Goal: Task Accomplishment & Management: Use online tool/utility

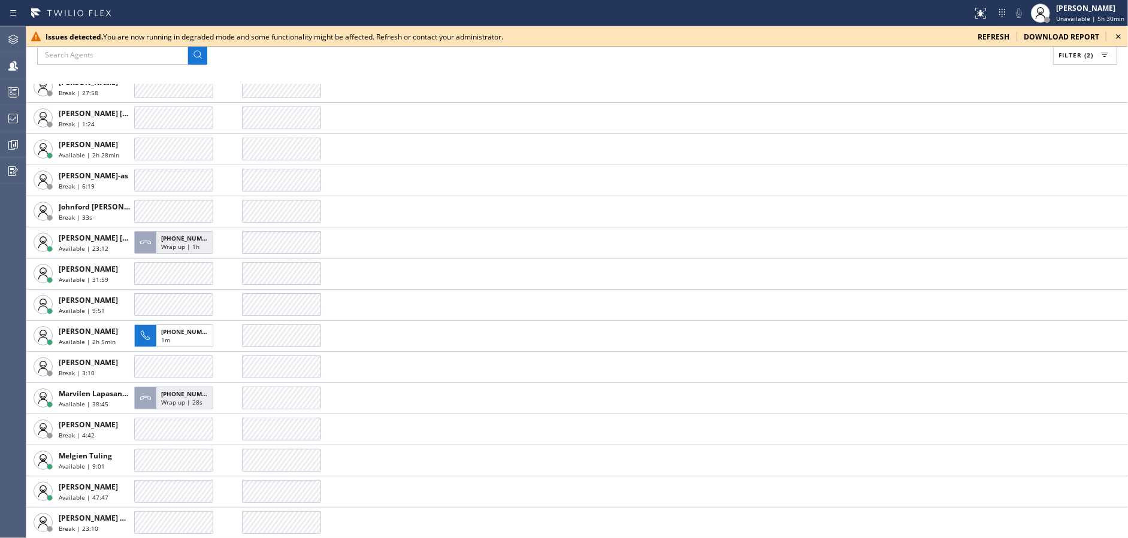
scroll to position [338, 0]
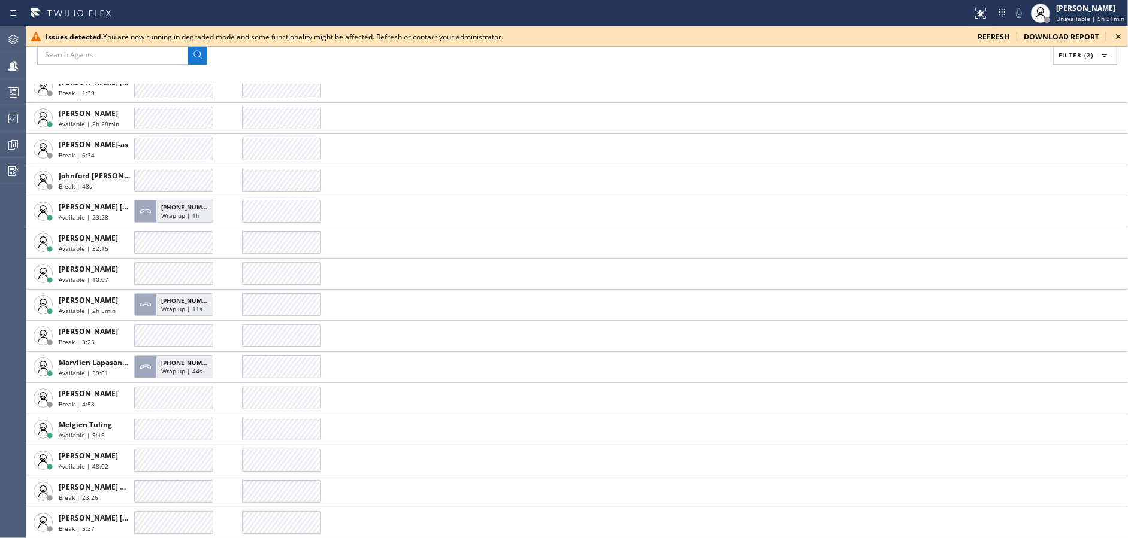
click at [486, 75] on div "Filter (2) AGENT CALLS OTHER TASKS [PERSON_NAME] Break | 2:04 [PERSON_NAME] Ava…" at bounding box center [576, 282] width 1101 height 512
click at [1116, 31] on icon at bounding box center [1118, 36] width 14 height 14
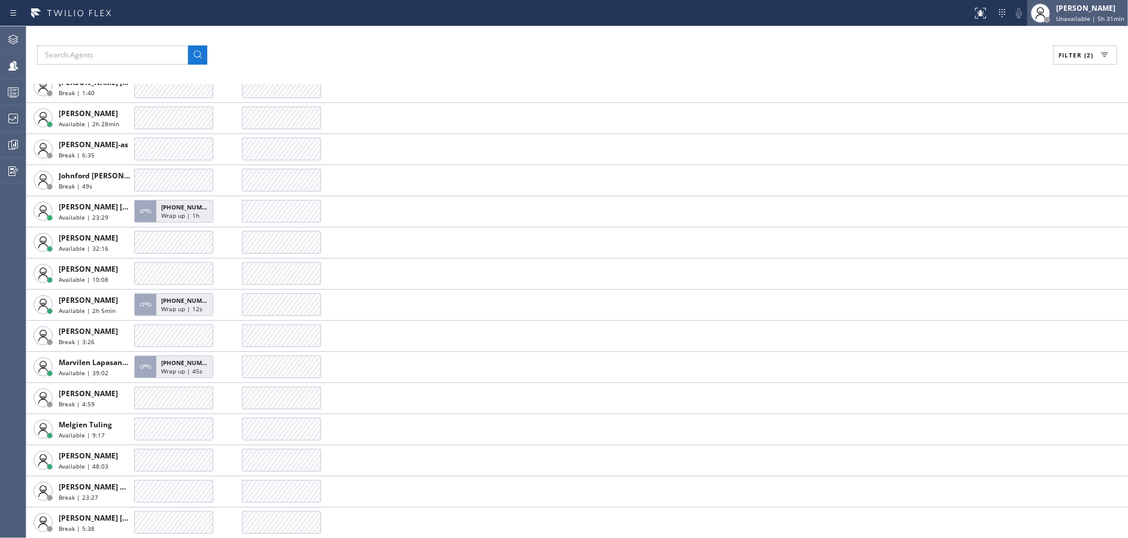
click at [1103, 13] on div "[PERSON_NAME] Unavailable | 5h 31min" at bounding box center [1090, 12] width 74 height 21
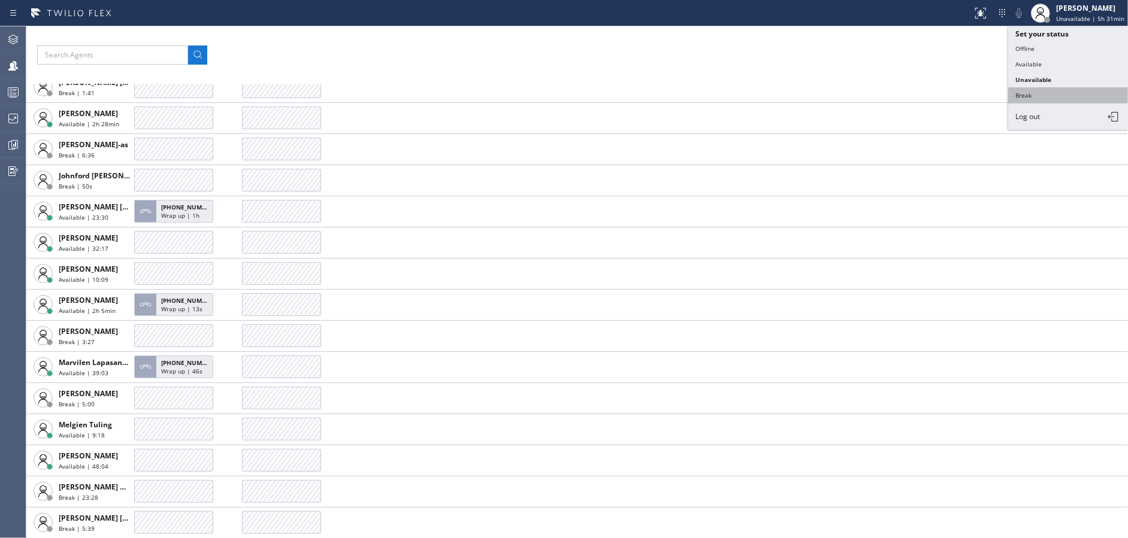
click at [1040, 90] on button "Break" at bounding box center [1068, 95] width 120 height 16
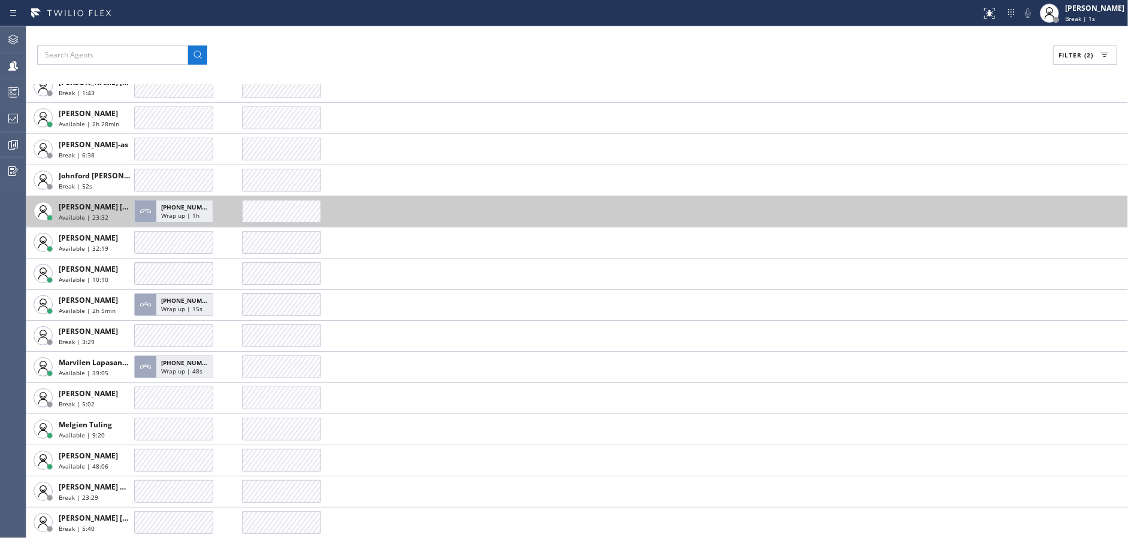
scroll to position [370, 0]
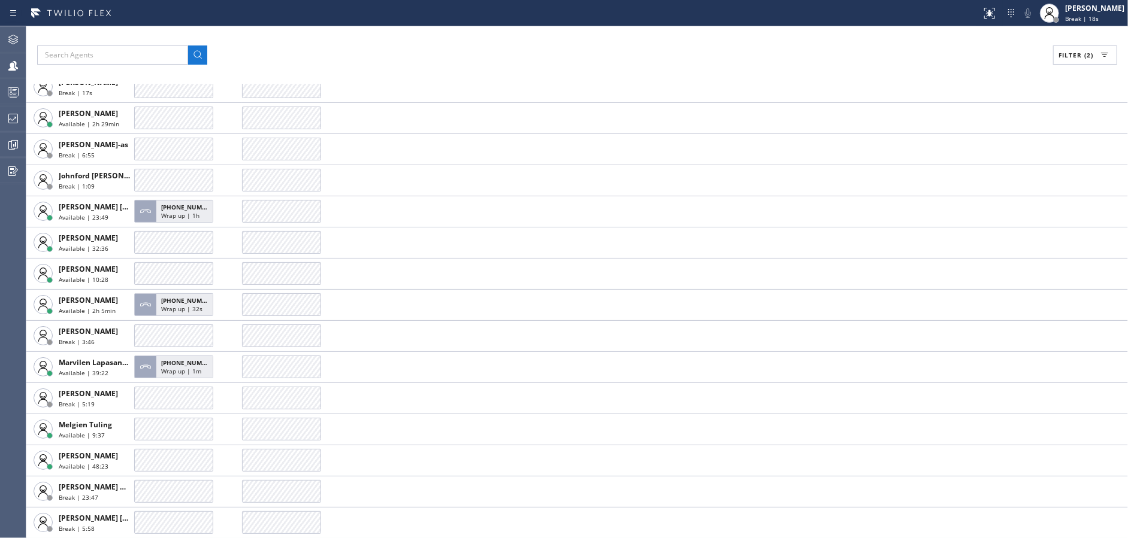
click at [350, 37] on div "Filter (2) AGENT CALLS OTHER TASKS [PERSON_NAME] Break | 2:25 [PERSON_NAME] Ava…" at bounding box center [576, 282] width 1101 height 512
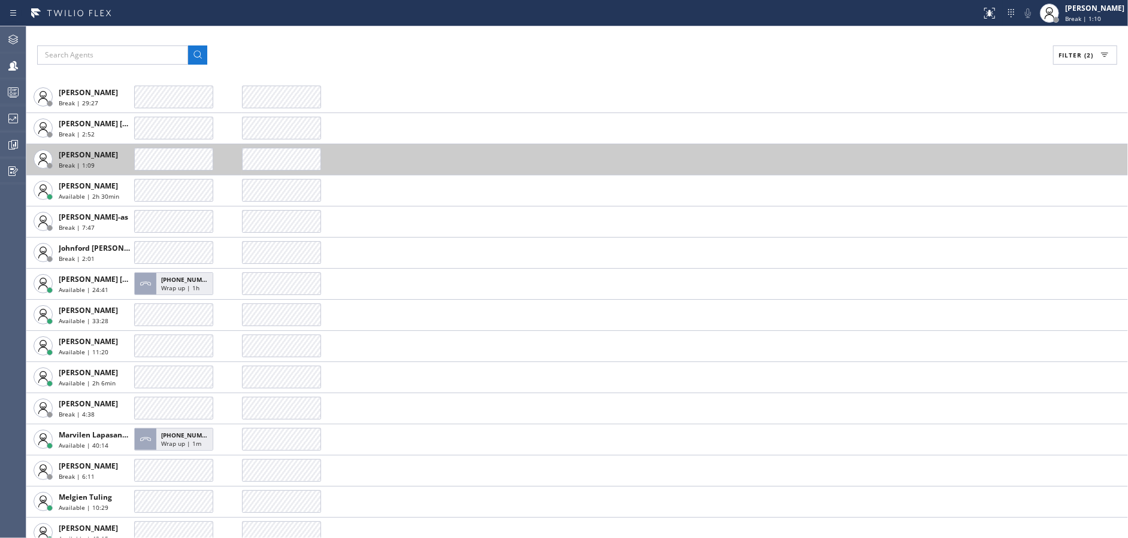
scroll to position [310, 0]
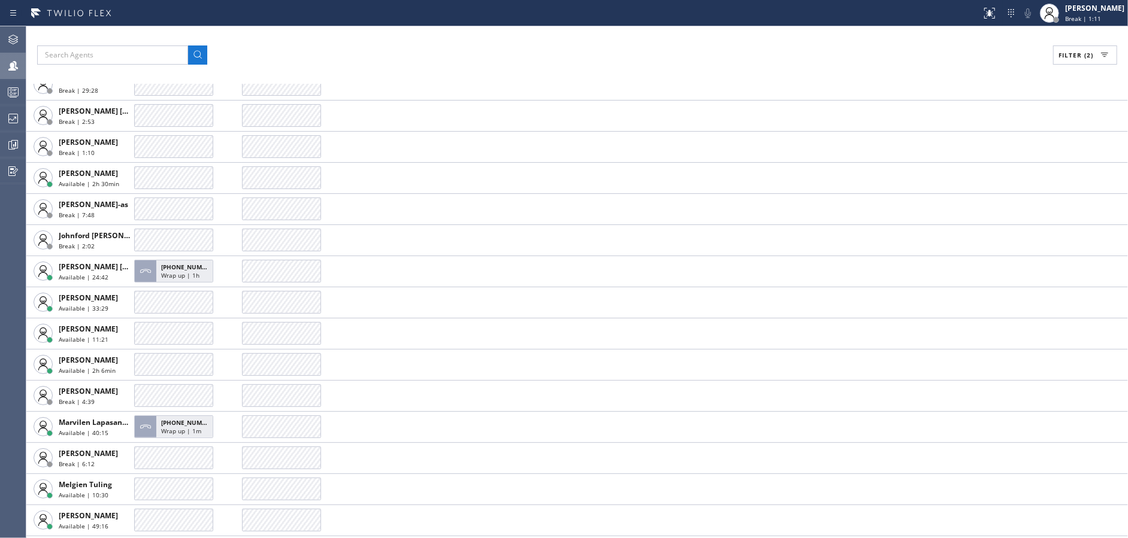
click at [0, 63] on div at bounding box center [13, 66] width 26 height 14
click at [6, 94] on icon at bounding box center [13, 92] width 14 height 14
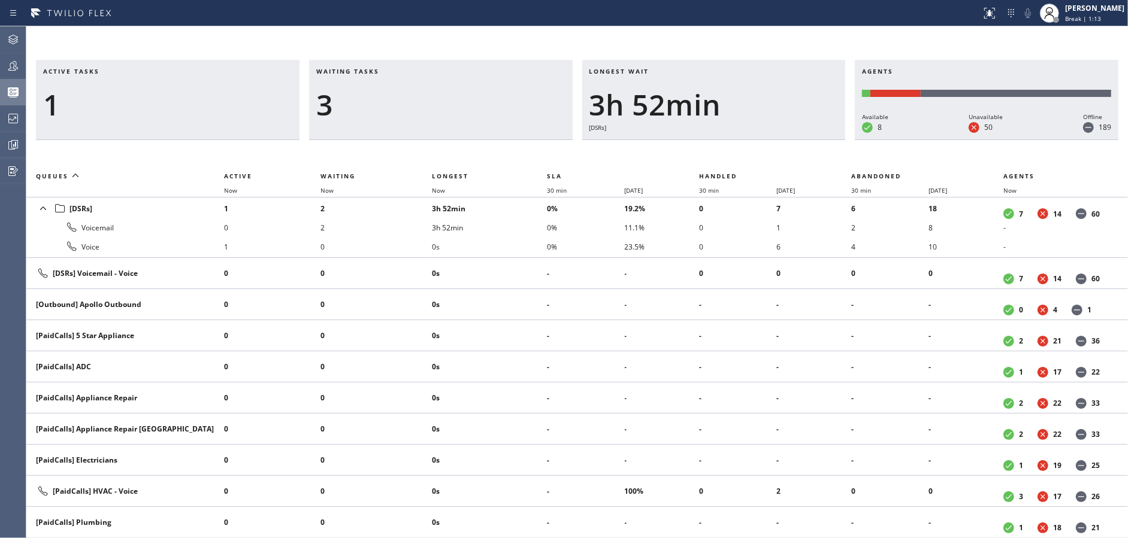
click at [6, 68] on icon at bounding box center [13, 66] width 14 height 14
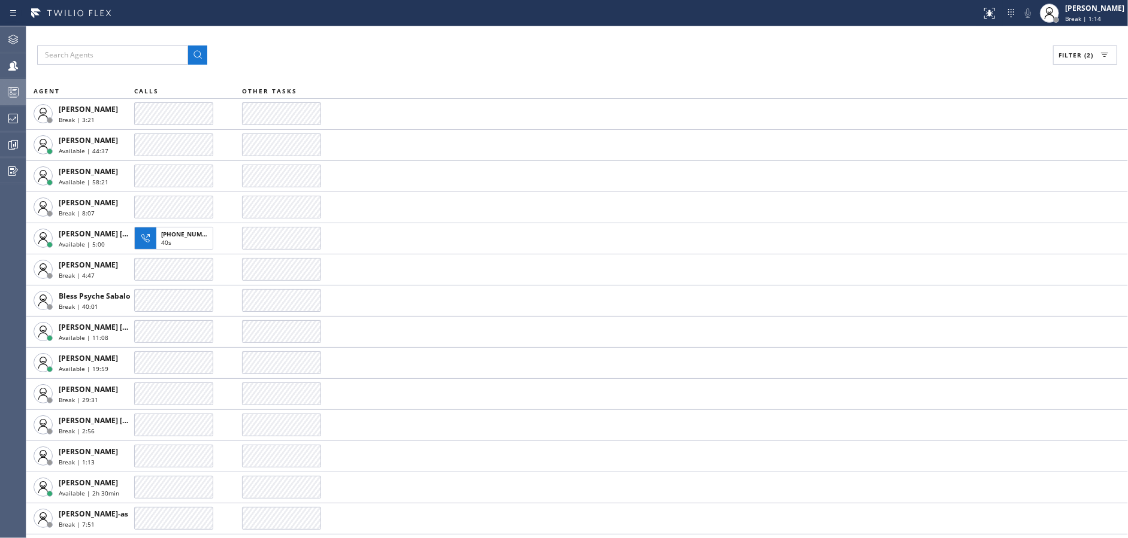
click at [6, 92] on icon at bounding box center [13, 92] width 14 height 14
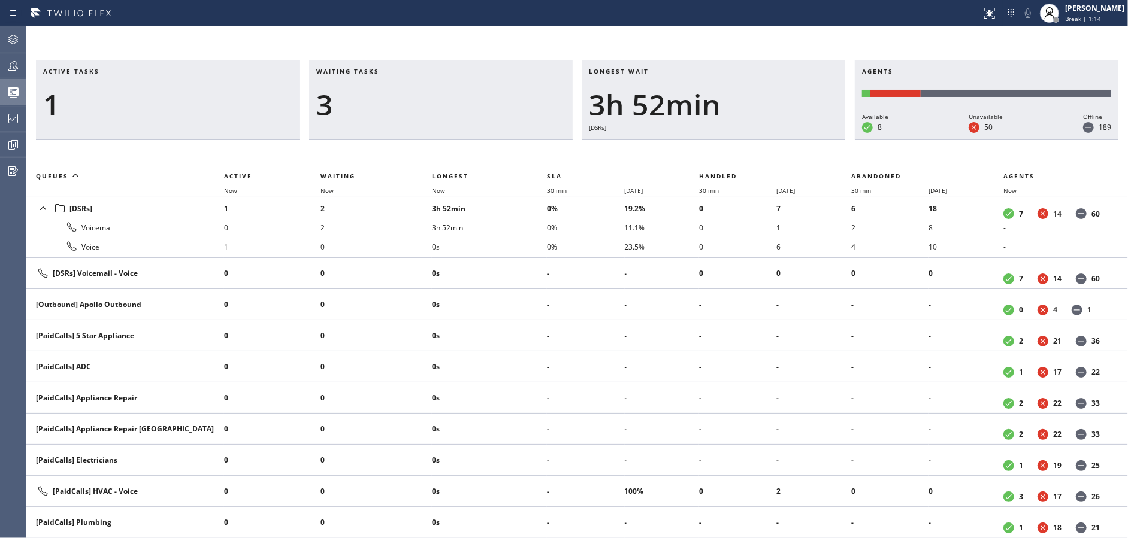
click at [395, 60] on div "Waiting tasks 3" at bounding box center [441, 100] width 264 height 80
click at [0, 34] on div at bounding box center [13, 39] width 26 height 14
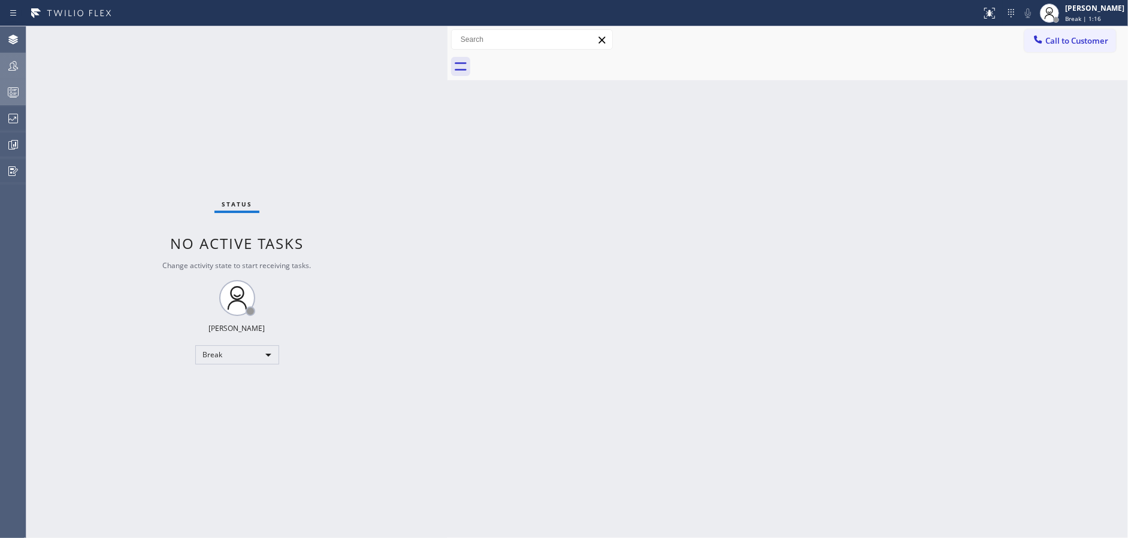
click at [9, 71] on icon at bounding box center [13, 66] width 14 height 14
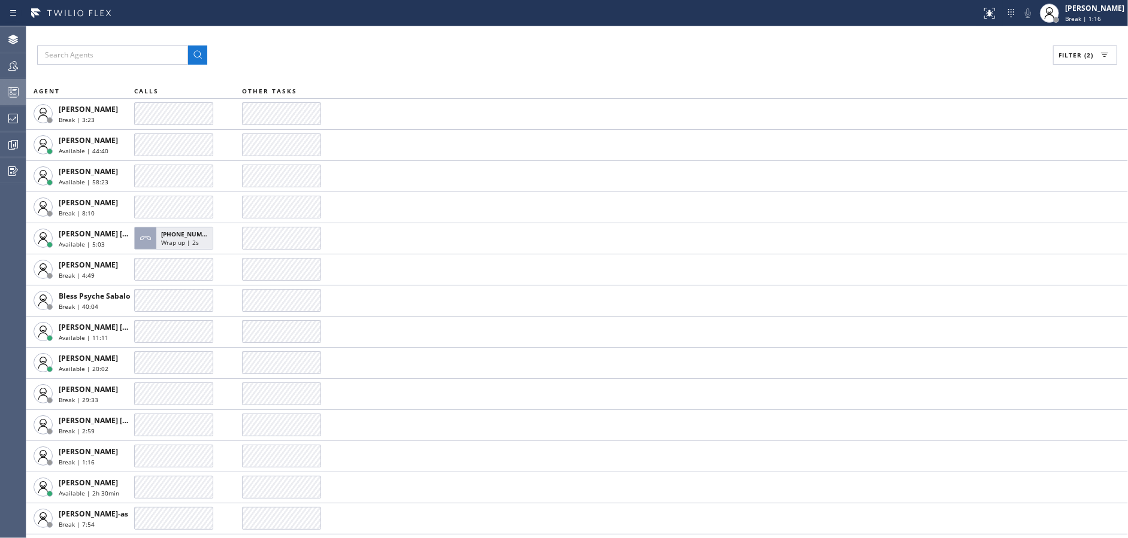
click at [11, 99] on div at bounding box center [13, 92] width 26 height 24
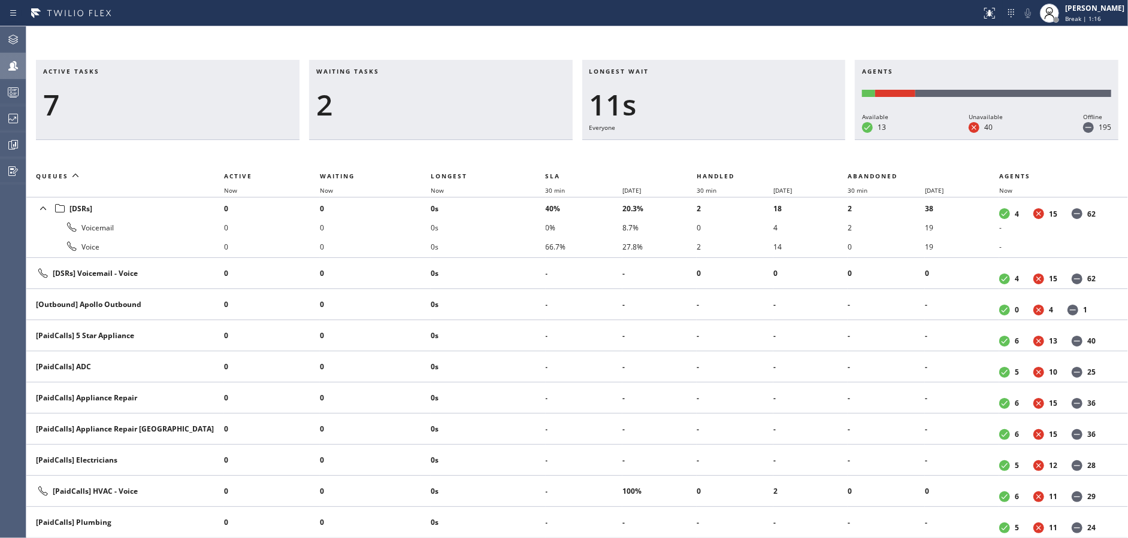
click at [14, 71] on icon at bounding box center [13, 66] width 14 height 14
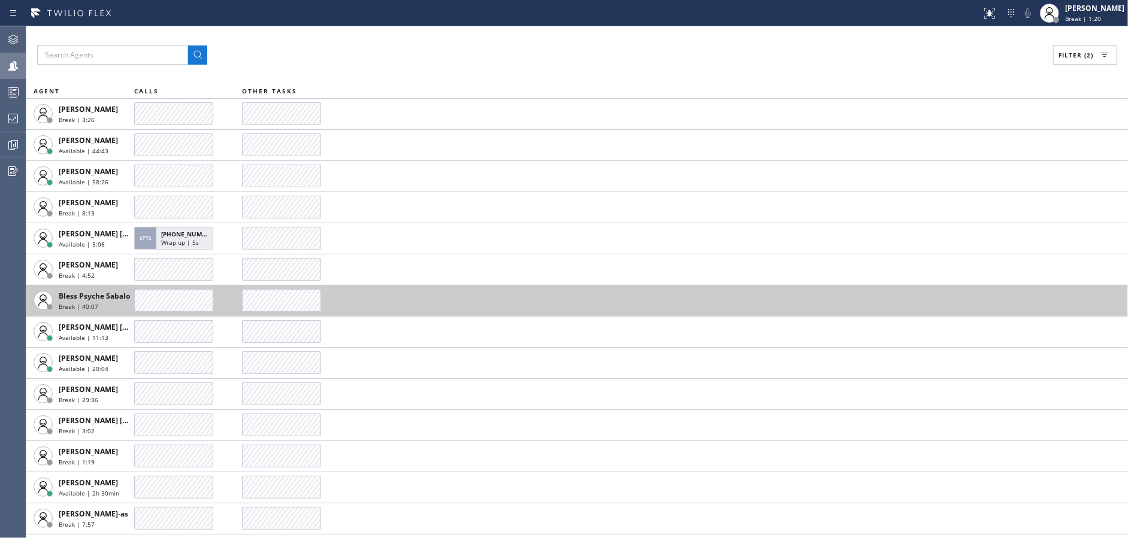
scroll to position [240, 0]
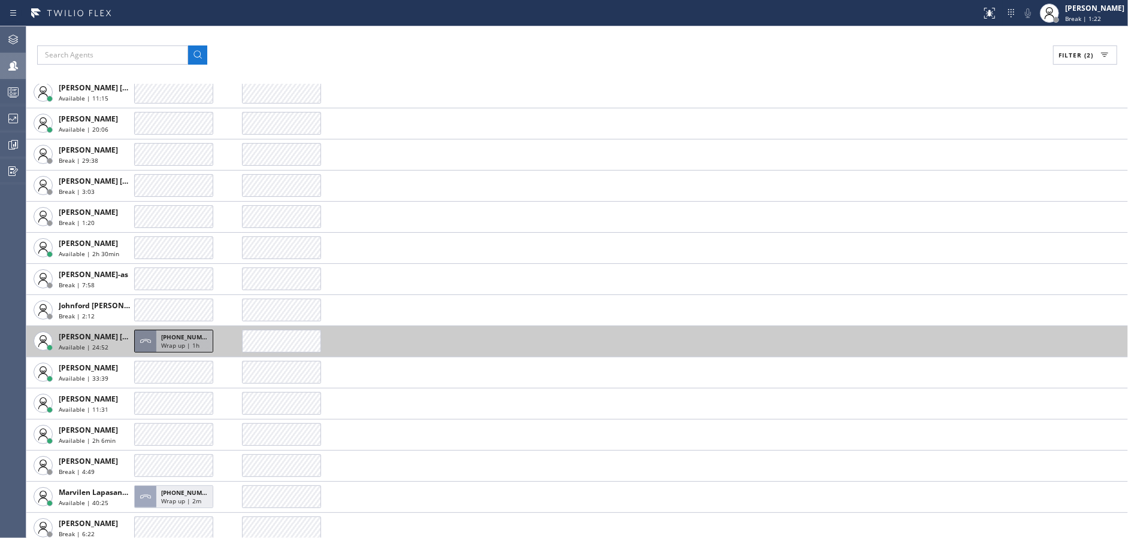
click at [189, 339] on span "[PHONE_NUMBER]" at bounding box center [188, 337] width 55 height 8
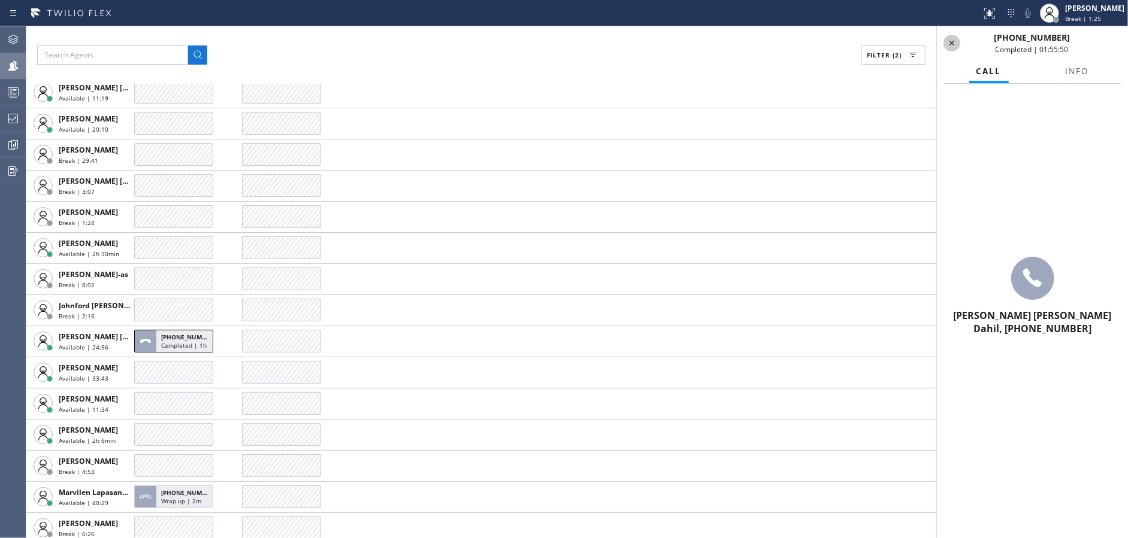
click at [953, 44] on icon at bounding box center [951, 43] width 5 height 5
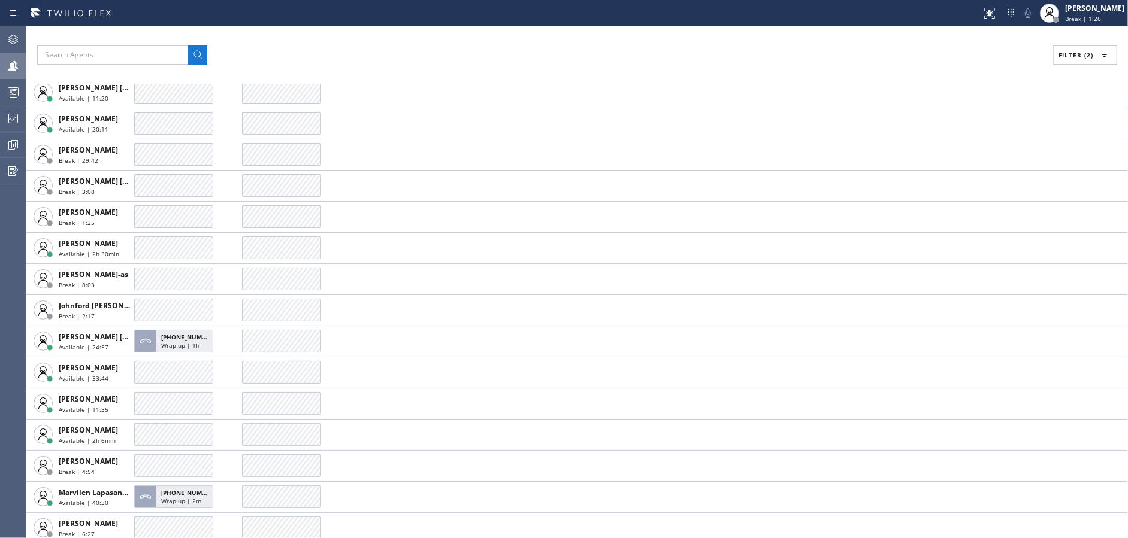
scroll to position [208, 0]
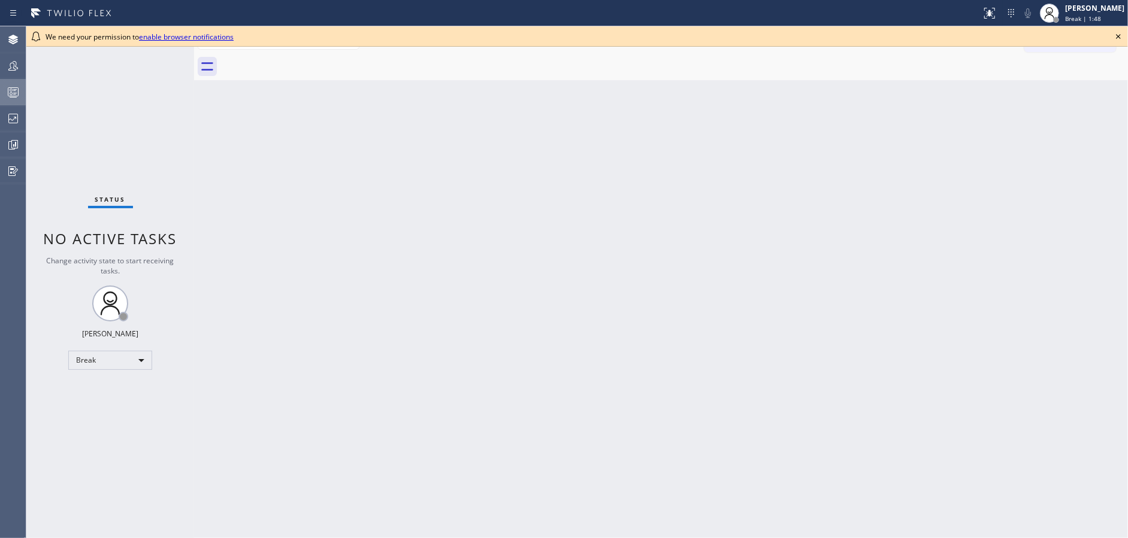
drag, startPoint x: 4, startPoint y: 63, endPoint x: 5, endPoint y: 87, distance: 24.0
click at [4, 63] on div at bounding box center [13, 66] width 26 height 14
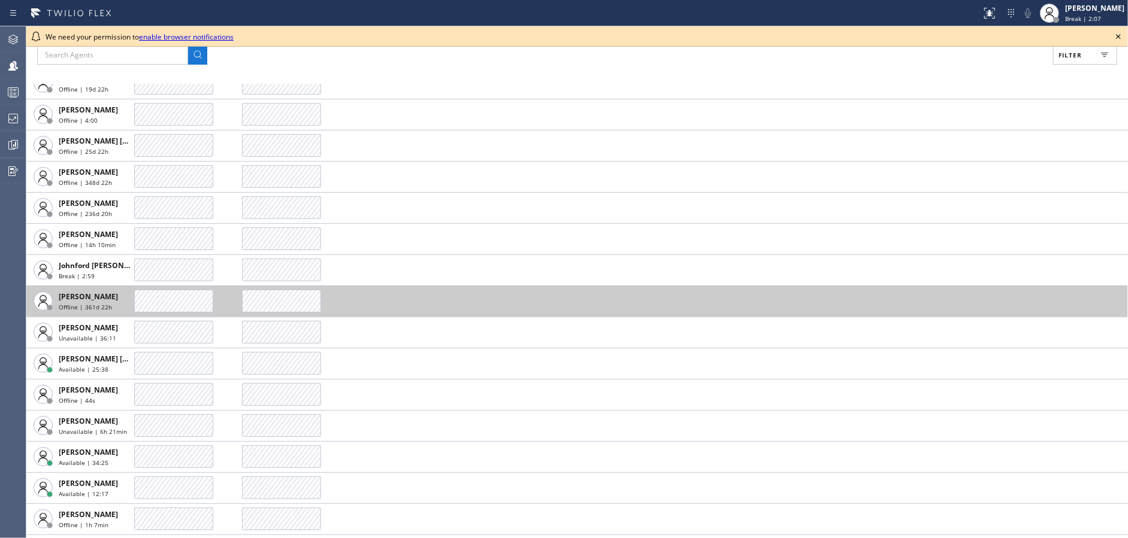
scroll to position [1797, 0]
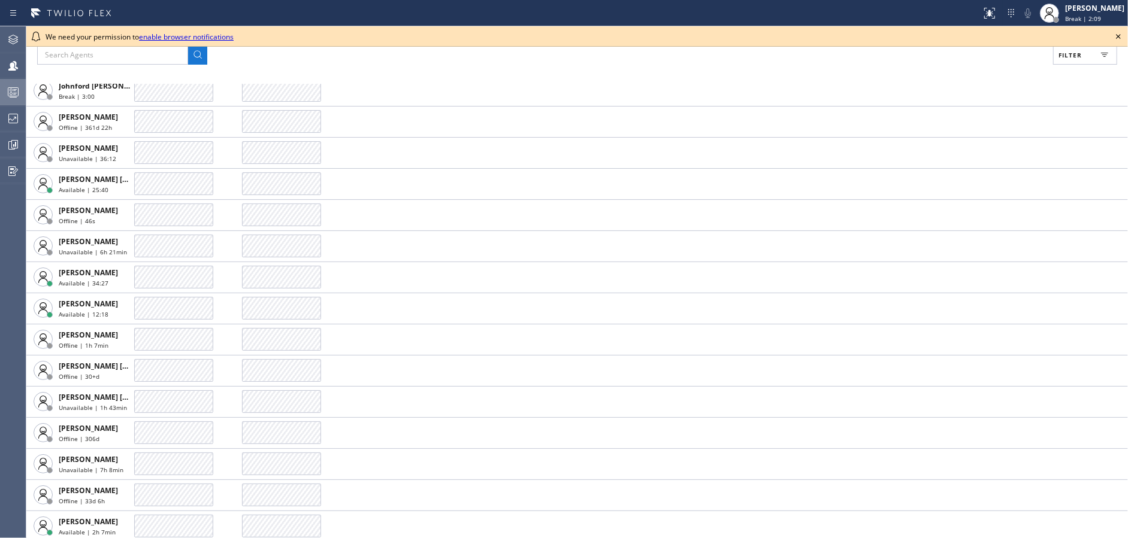
click at [0, 97] on div at bounding box center [13, 92] width 26 height 14
